Goal: Navigation & Orientation: Find specific page/section

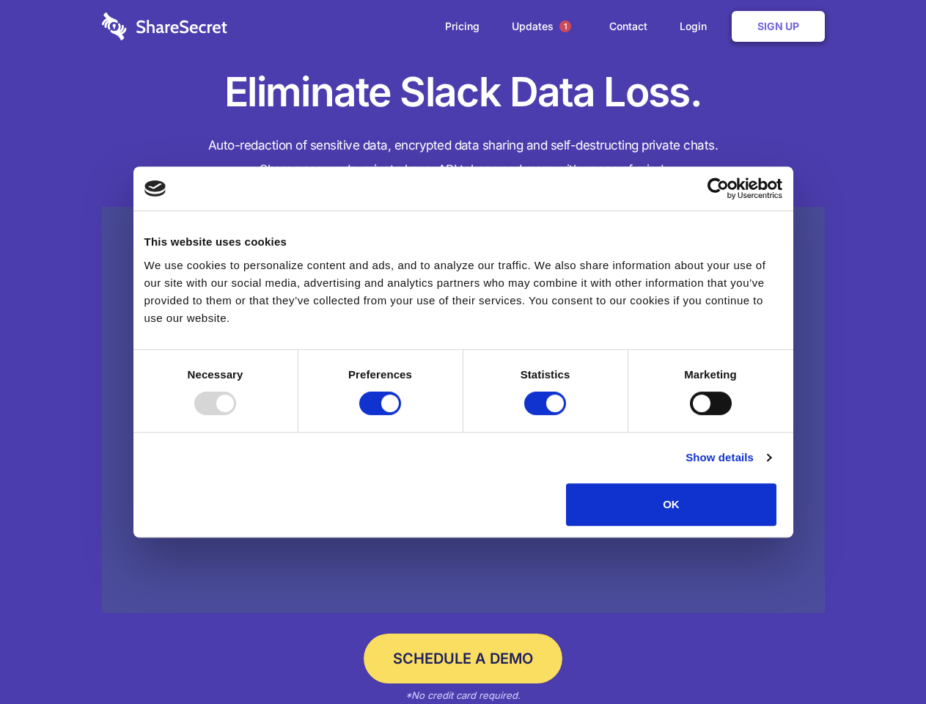
click at [236, 415] on div at bounding box center [215, 402] width 42 height 23
click at [401, 415] on input "Preferences" at bounding box center [380, 402] width 42 height 23
checkbox input "false"
click at [547, 415] on input "Statistics" at bounding box center [545, 402] width 42 height 23
checkbox input "false"
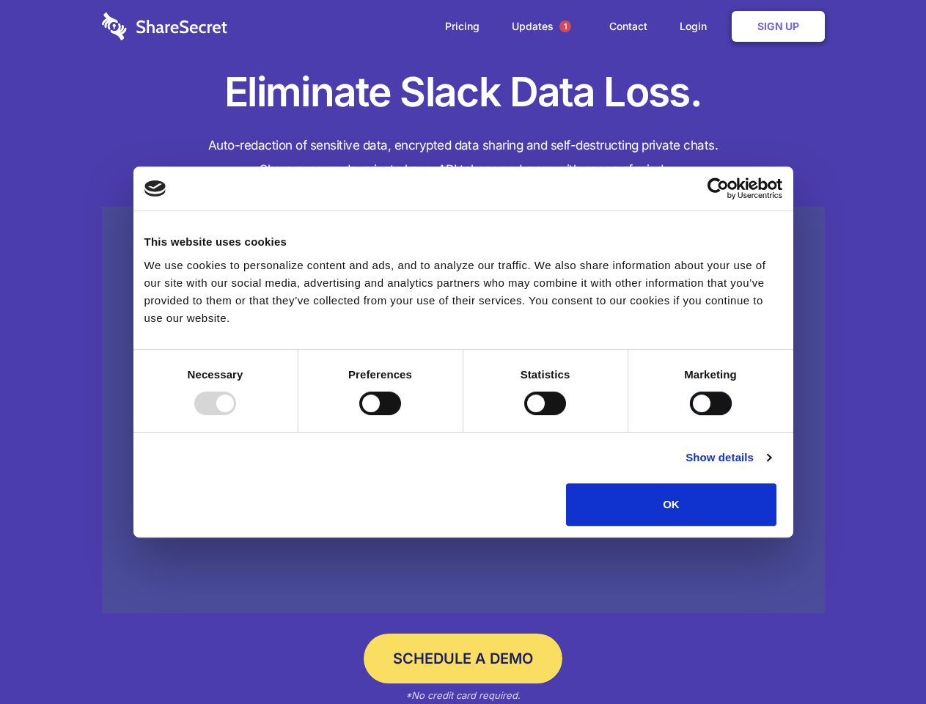
click at [690, 415] on input "Marketing" at bounding box center [711, 402] width 42 height 23
checkbox input "true"
click at [770, 466] on link "Show details" at bounding box center [727, 458] width 85 height 18
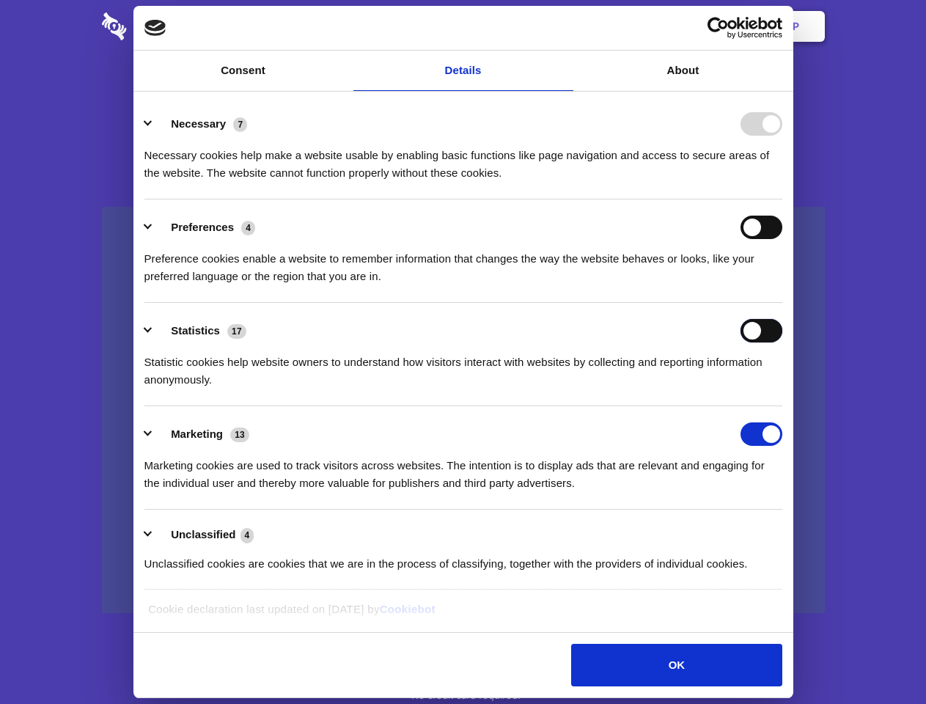
click at [782, 388] on div "Statistics 17 Statistic cookies help website owners to understand how visitors …" at bounding box center [463, 354] width 638 height 70
click at [564, 26] on span "1" at bounding box center [565, 27] width 12 height 12
